Goal: Navigation & Orientation: Find specific page/section

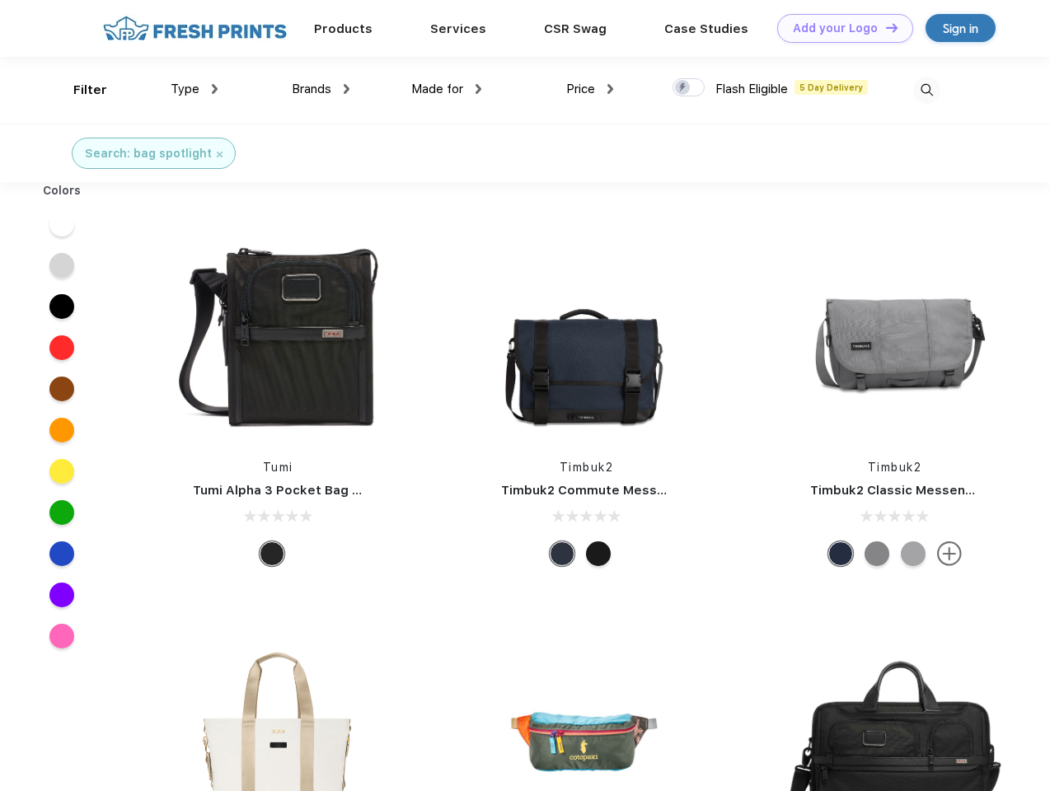
click at [839, 28] on link "Add your Logo Design Tool" at bounding box center [845, 28] width 136 height 29
click at [0, 0] on div "Design Tool" at bounding box center [0, 0] width 0 height 0
click at [884, 27] on link "Add your Logo Design Tool" at bounding box center [845, 28] width 136 height 29
click at [79, 90] on div "Filter" at bounding box center [90, 90] width 34 height 19
click at [194, 89] on span "Type" at bounding box center [185, 89] width 29 height 15
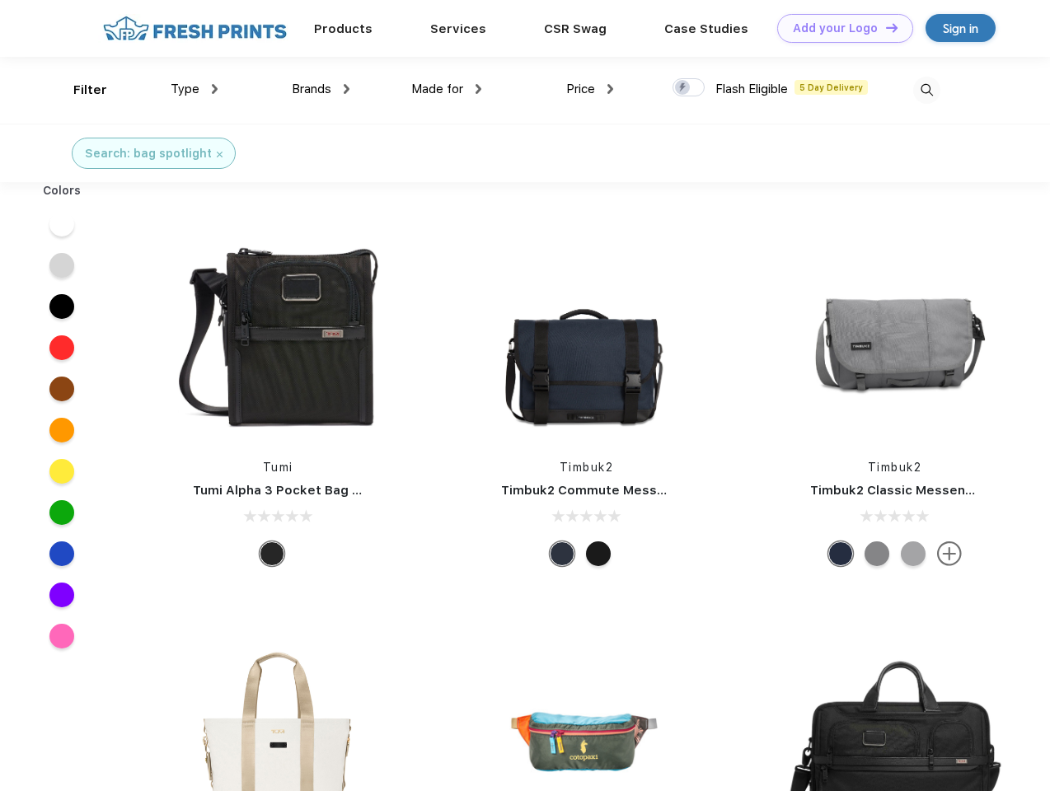
click at [321, 89] on span "Brands" at bounding box center [312, 89] width 40 height 15
click at [447, 89] on span "Made for" at bounding box center [437, 89] width 52 height 15
click at [590, 89] on span "Price" at bounding box center [580, 89] width 29 height 15
click at [689, 88] on div at bounding box center [688, 87] width 32 height 18
click at [683, 88] on input "checkbox" at bounding box center [677, 82] width 11 height 11
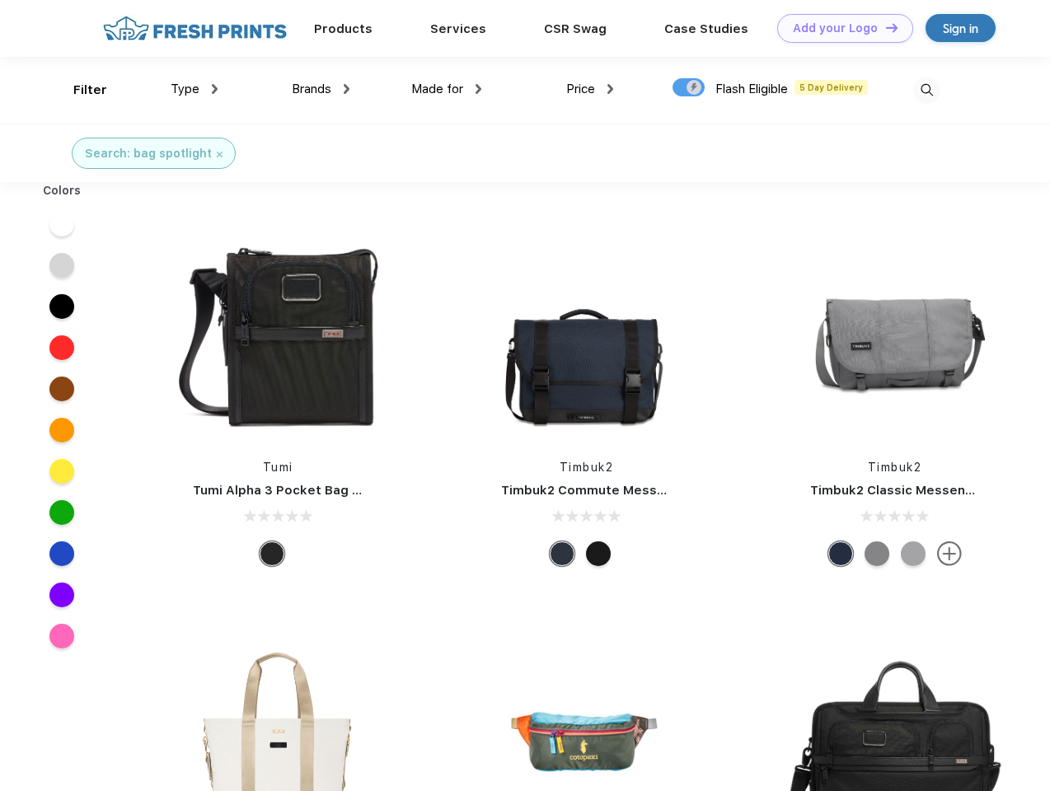
click at [926, 90] on img at bounding box center [926, 90] width 27 height 27
